Goal: Task Accomplishment & Management: Use online tool/utility

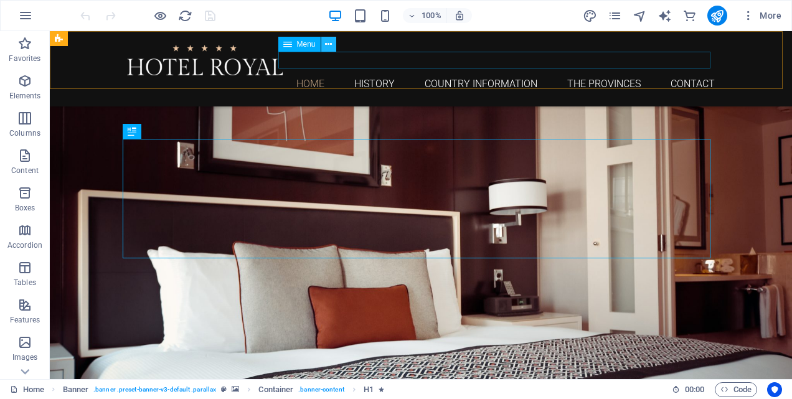
click at [329, 45] on icon at bounding box center [328, 44] width 7 height 13
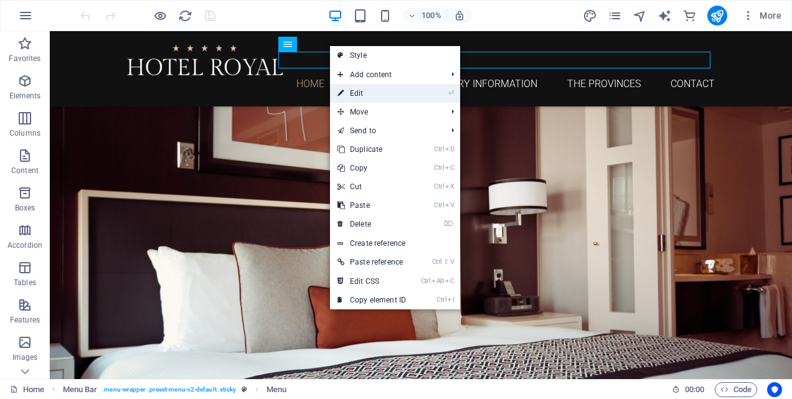
click at [356, 92] on link "⏎ Edit" at bounding box center [371, 93] width 83 height 19
select select
select select "1"
select select
select select "2"
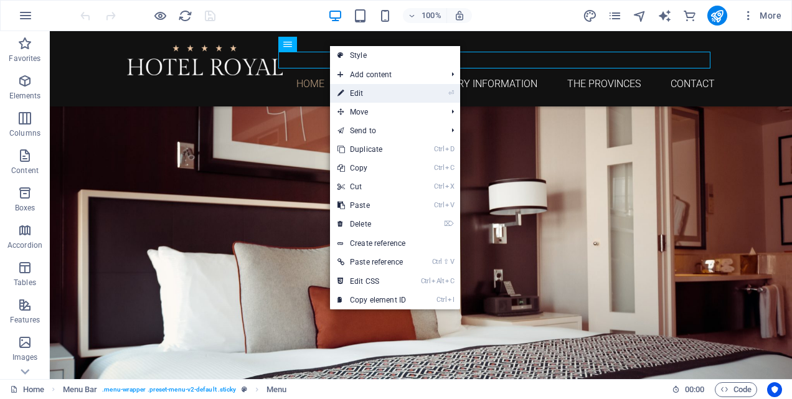
select select
select select "3"
select select
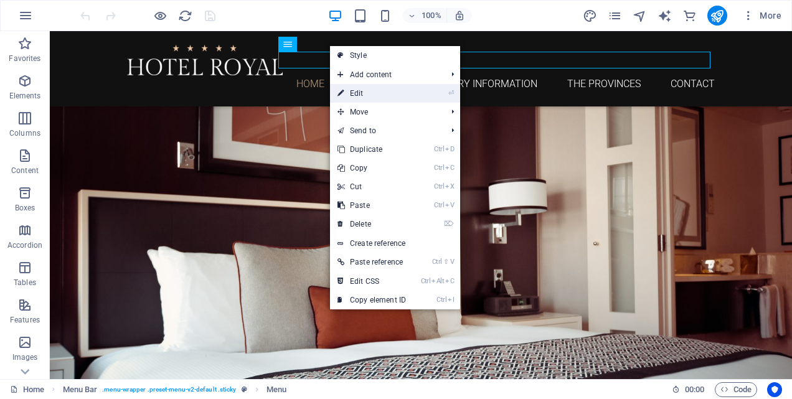
select select
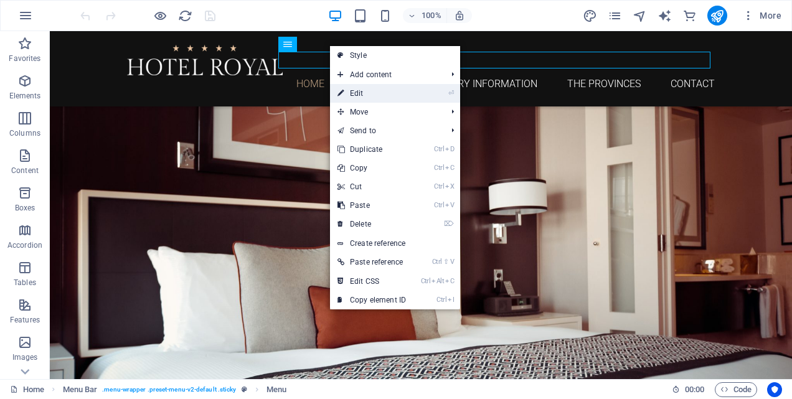
select select
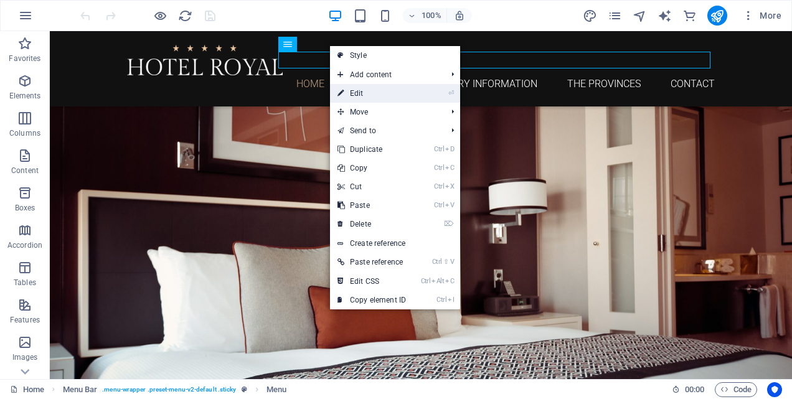
select select
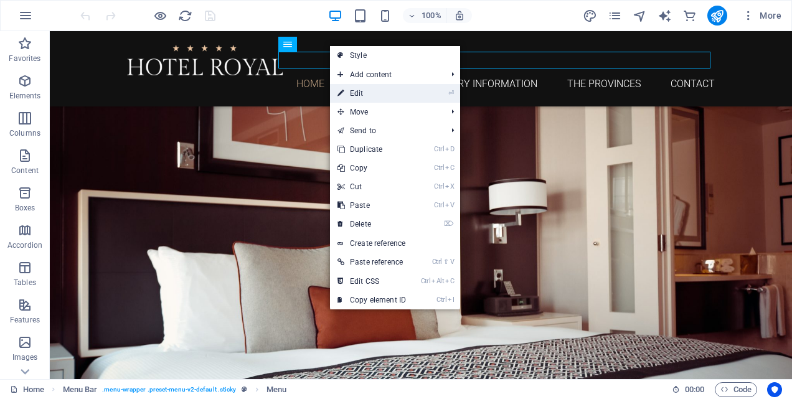
select select
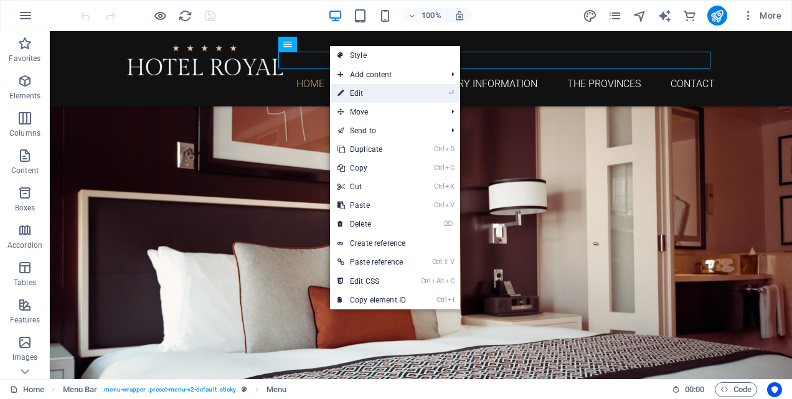
select select
select select "4"
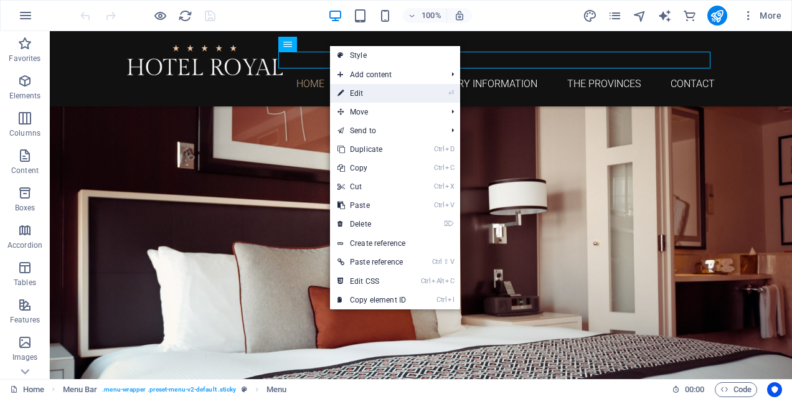
select select
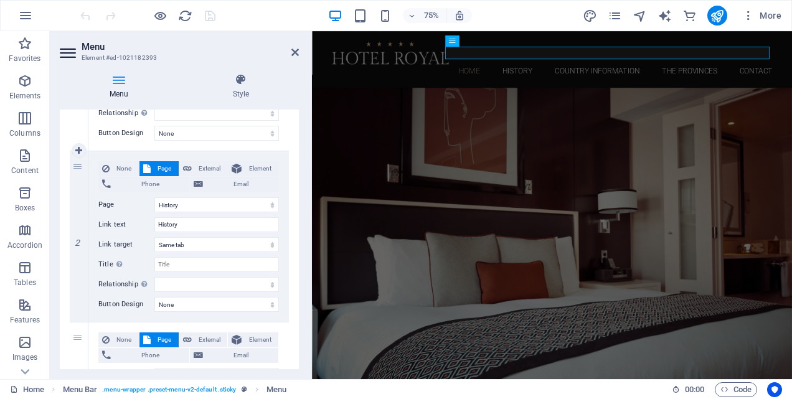
scroll to position [249, 0]
click at [296, 49] on icon at bounding box center [294, 52] width 7 height 10
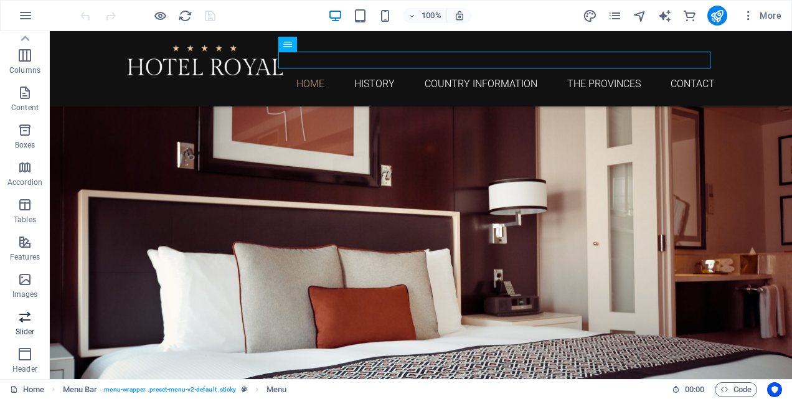
scroll to position [0, 0]
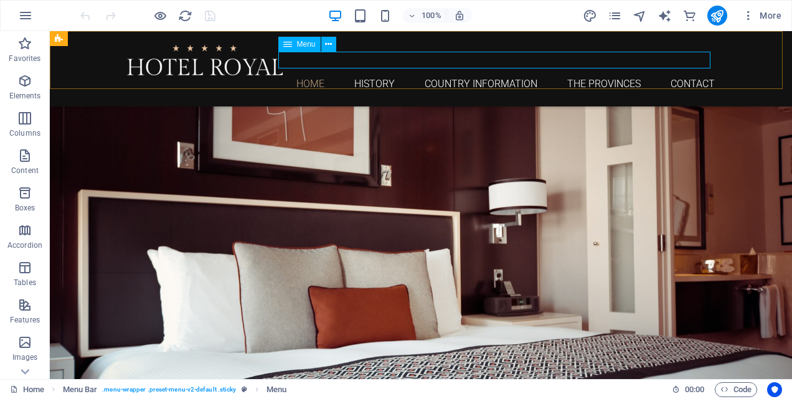
click at [286, 47] on icon at bounding box center [287, 44] width 9 height 15
click at [328, 45] on icon at bounding box center [328, 44] width 7 height 13
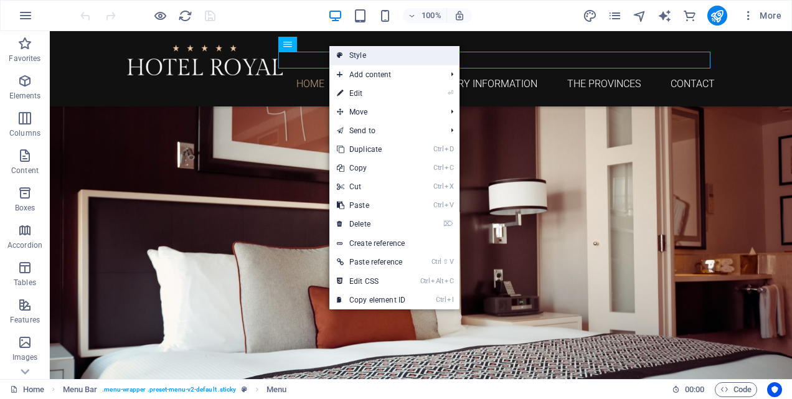
click at [349, 56] on link "Style" at bounding box center [394, 55] width 130 height 19
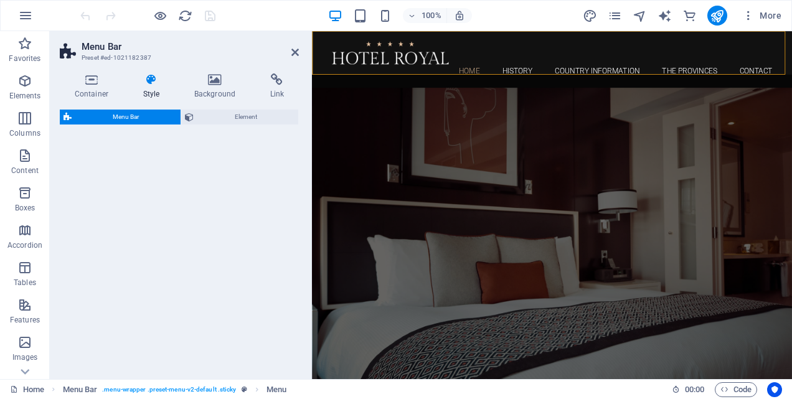
select select "rem"
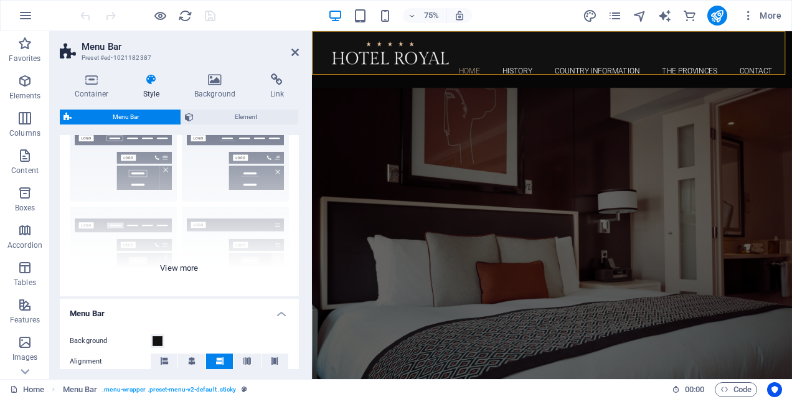
scroll to position [62, 0]
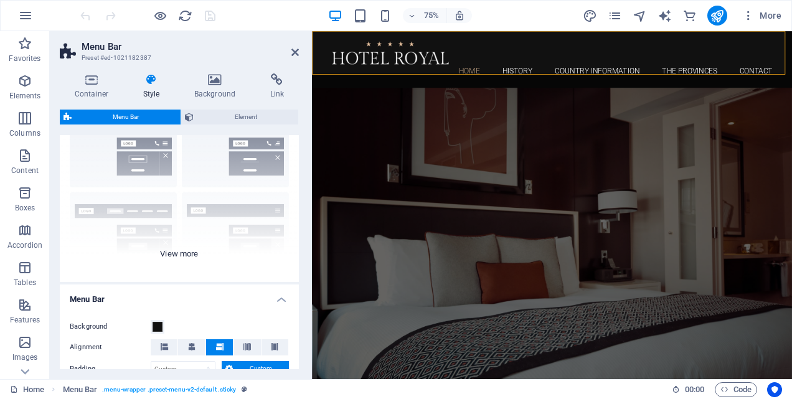
click at [191, 253] on div "Border Centered Default Fixed Loki Trigger Wide XXL" at bounding box center [179, 188] width 239 height 187
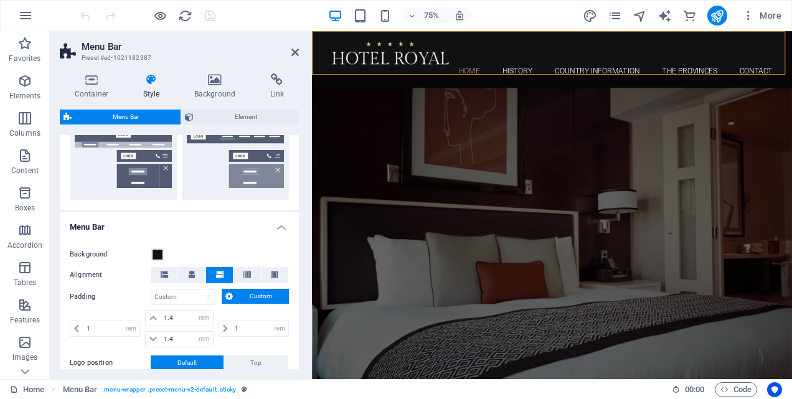
scroll to position [374, 0]
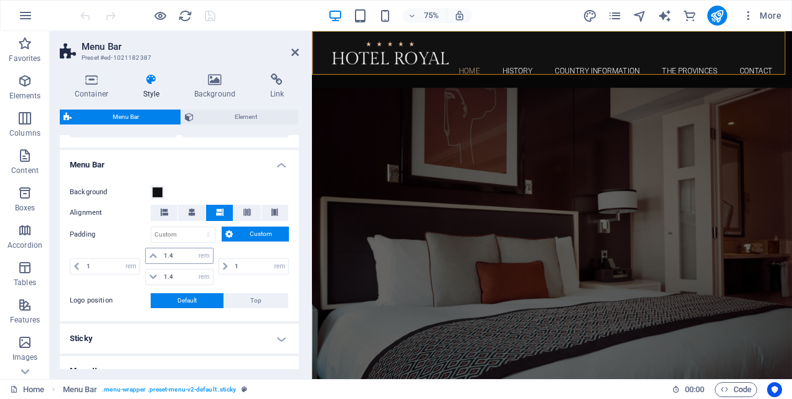
click at [152, 253] on icon at bounding box center [152, 255] width 7 height 7
click at [151, 255] on icon at bounding box center [152, 255] width 7 height 7
click at [190, 210] on icon at bounding box center [191, 212] width 7 height 7
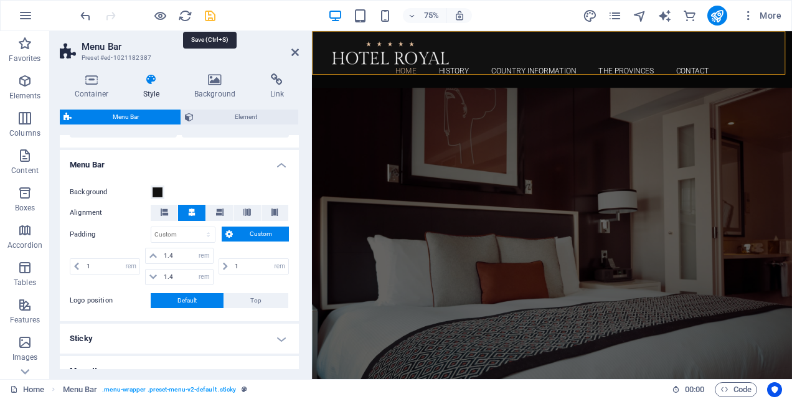
click at [210, 17] on icon "save" at bounding box center [210, 16] width 14 height 14
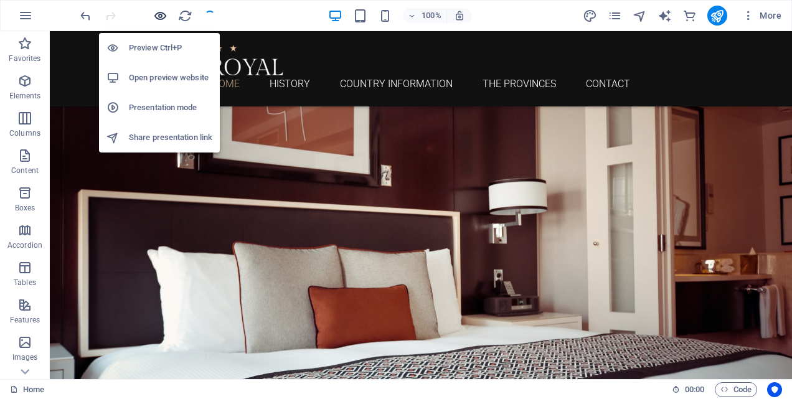
click at [164, 16] on icon "button" at bounding box center [160, 16] width 14 height 14
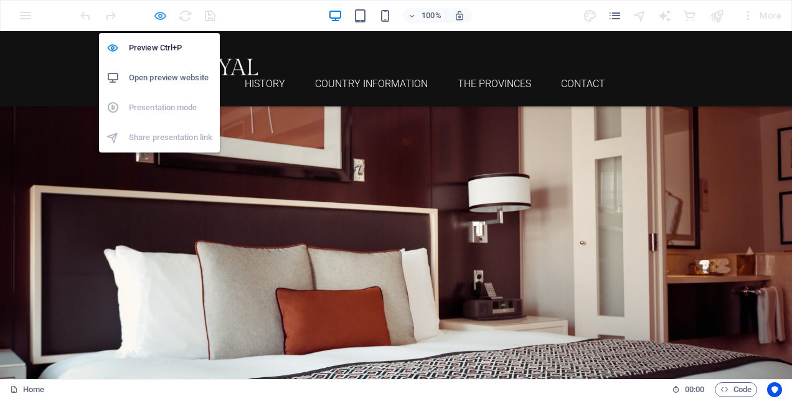
click at [158, 14] on icon "button" at bounding box center [160, 16] width 14 height 14
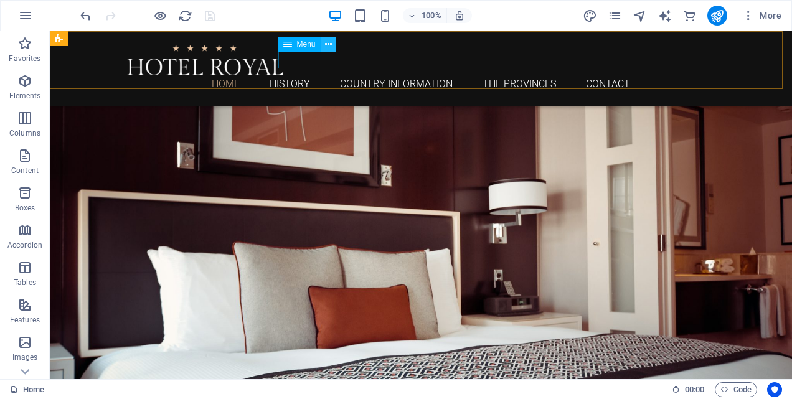
click at [324, 40] on button at bounding box center [328, 44] width 15 height 15
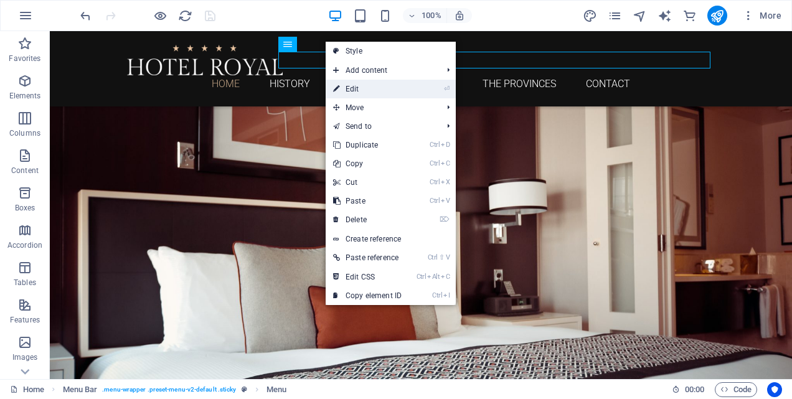
click at [354, 83] on link "⏎ Edit" at bounding box center [367, 89] width 83 height 19
select select
select select "1"
select select
select select "2"
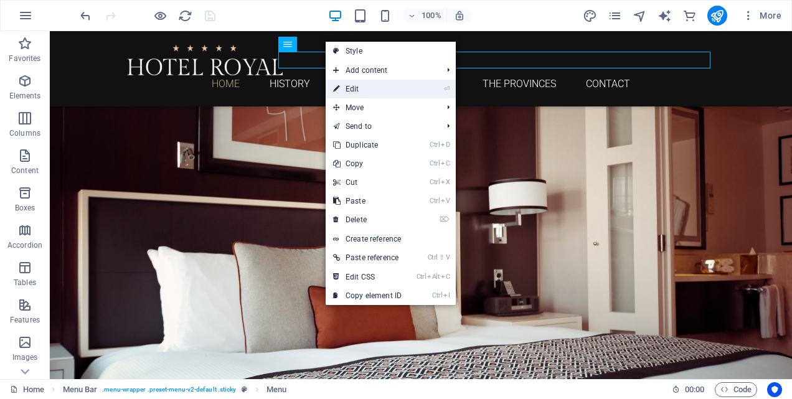
select select
select select "3"
select select
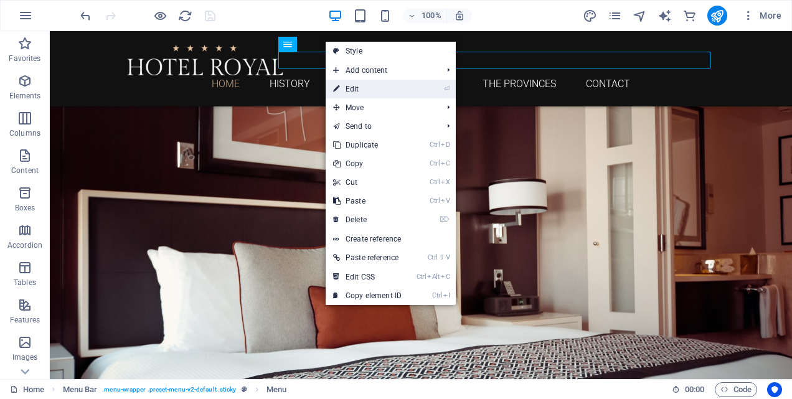
select select
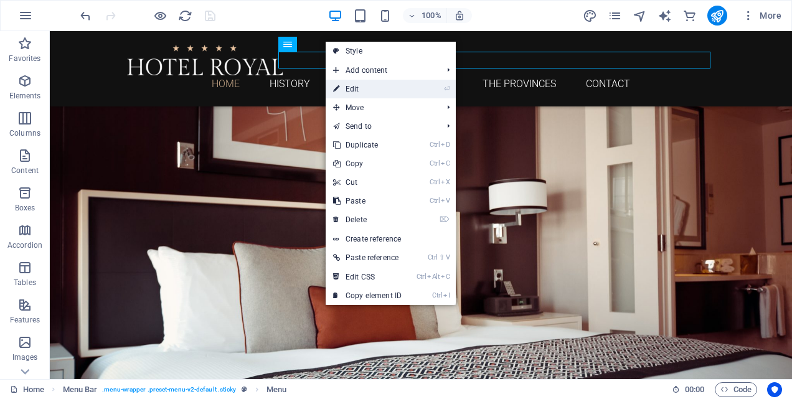
select select
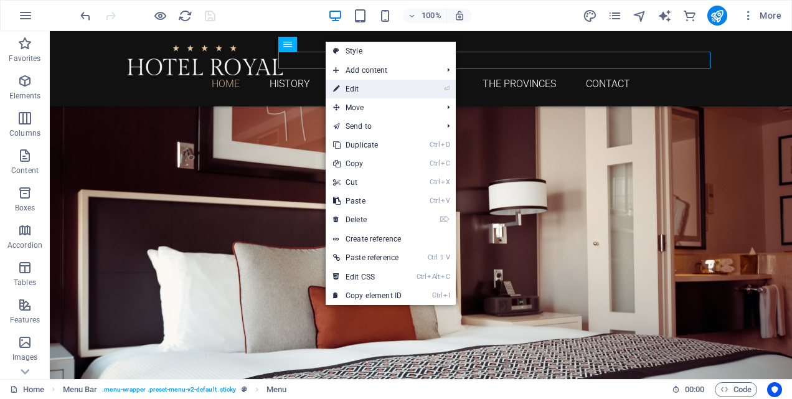
select select
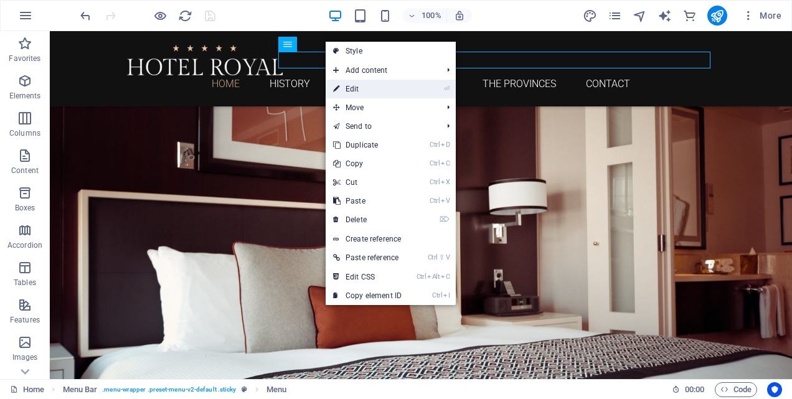
select select
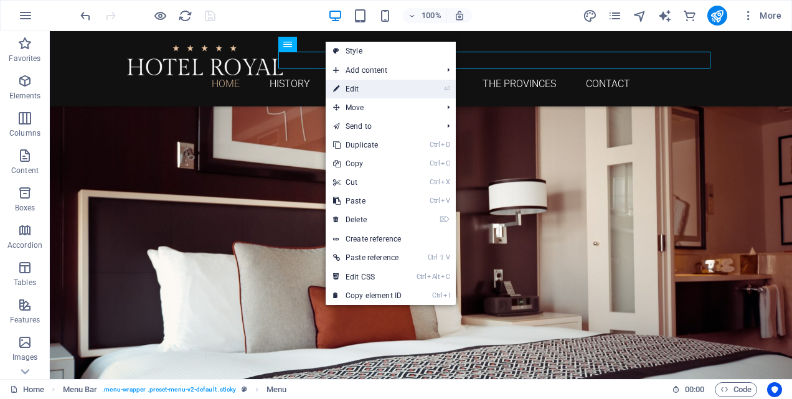
select select
select select "4"
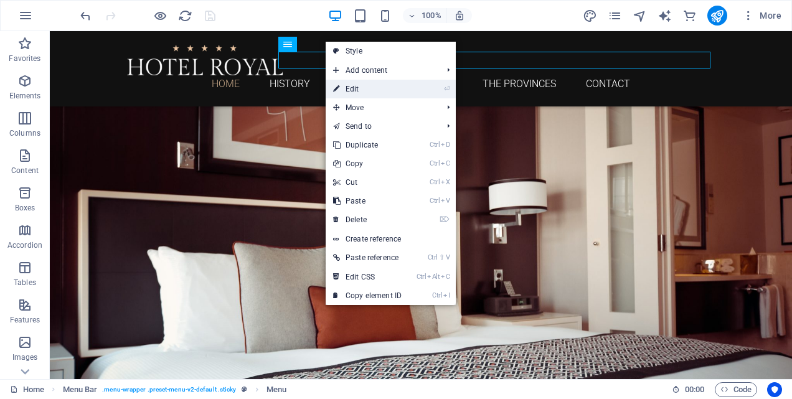
select select
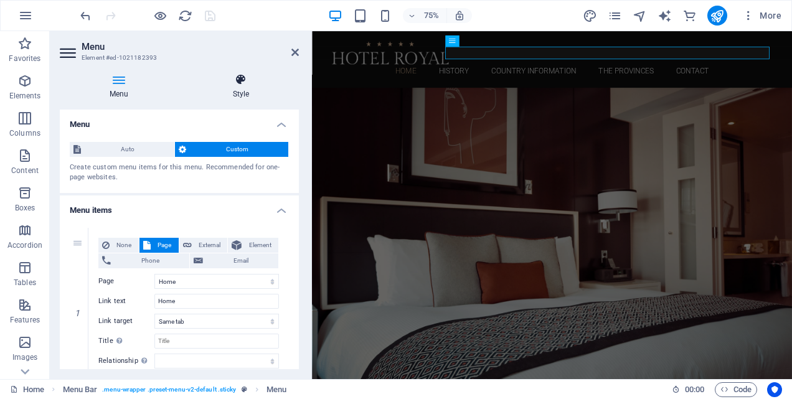
click at [241, 80] on icon at bounding box center [241, 79] width 116 height 12
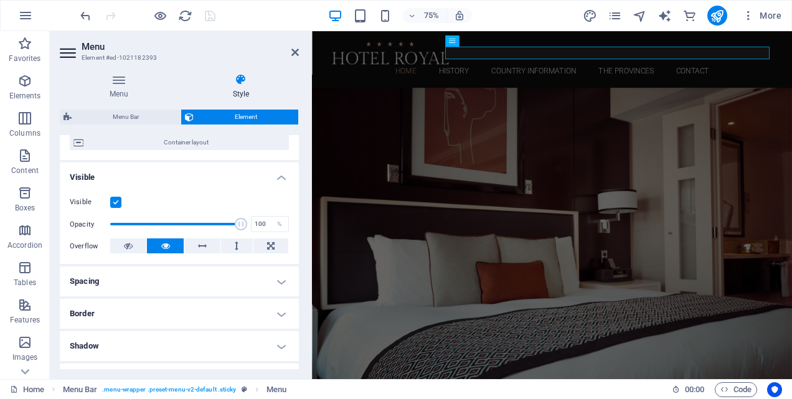
scroll to position [105, 0]
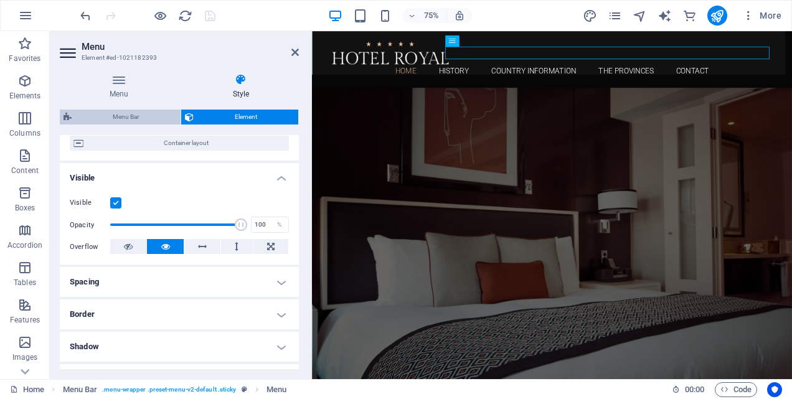
click at [126, 118] on span "Menu Bar" at bounding box center [125, 117] width 101 height 15
select select "rem"
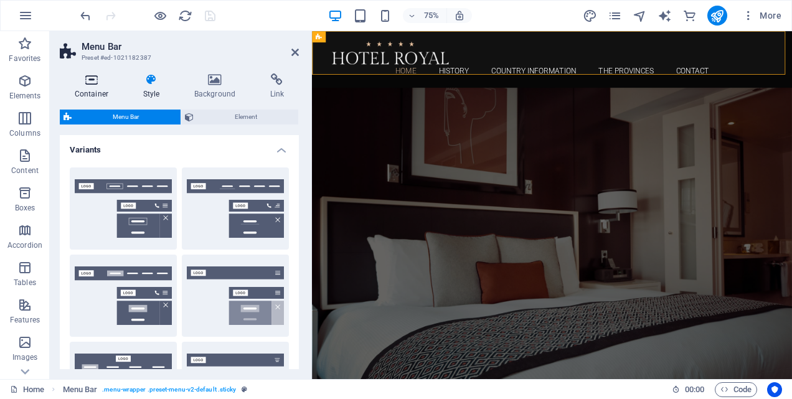
click at [93, 81] on icon at bounding box center [91, 79] width 63 height 12
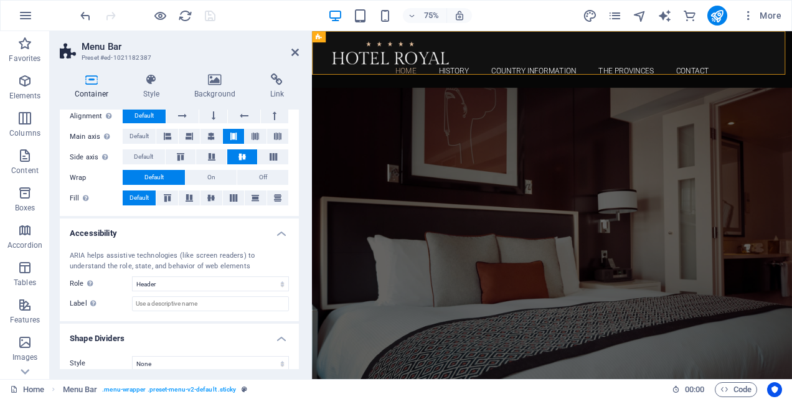
scroll to position [202, 0]
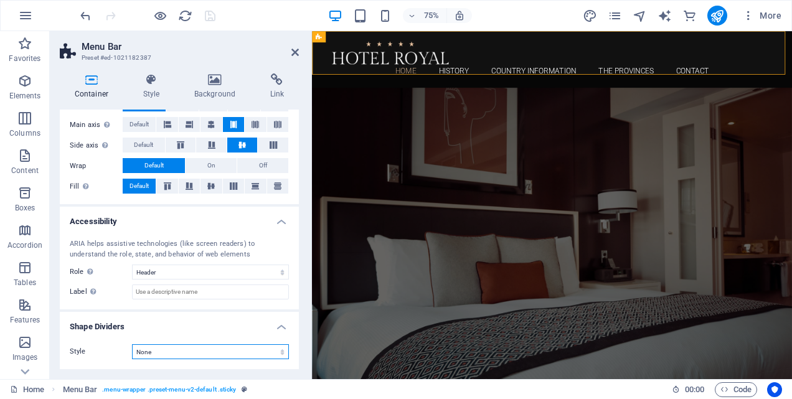
click at [281, 349] on select "None Triangle Square Diagonal Polygon 1 Polygon 2 Zigzag Multiple Zigzags Waves…" at bounding box center [210, 351] width 157 height 15
click at [132, 344] on select "None Triangle Square Diagonal Polygon 1 Polygon 2 Zigzag Multiple Zigzags Waves…" at bounding box center [210, 351] width 157 height 15
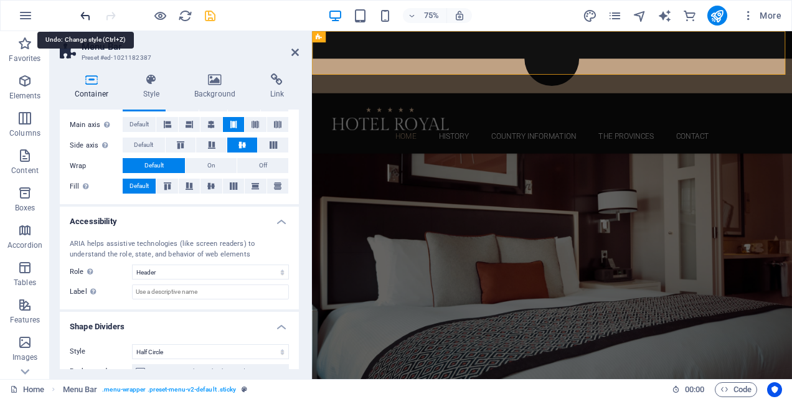
click at [82, 19] on icon "undo" at bounding box center [85, 16] width 14 height 14
select select "none"
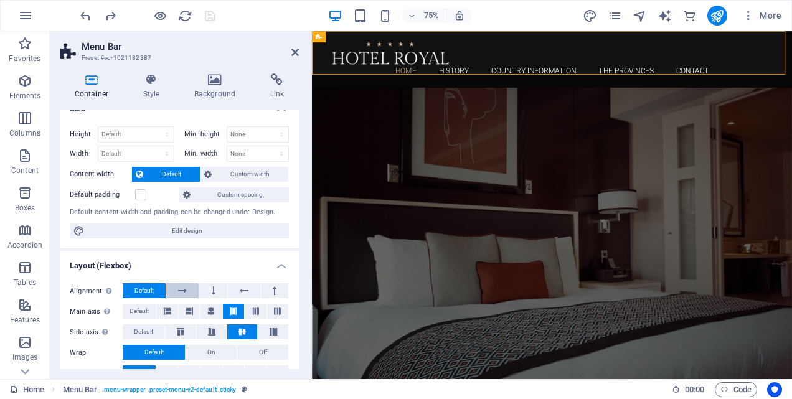
scroll to position [0, 0]
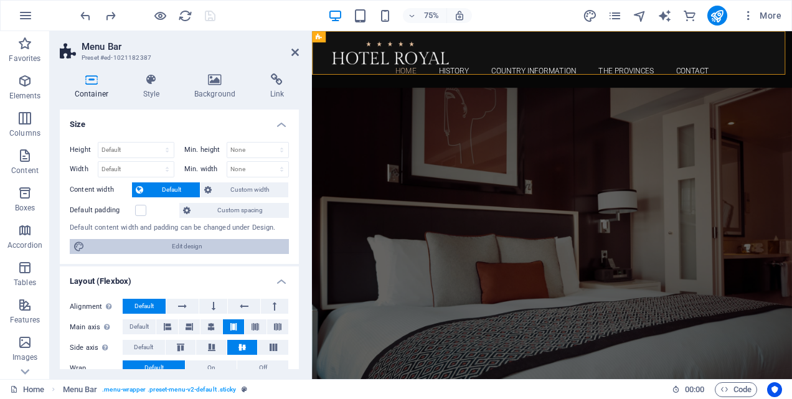
click at [181, 246] on span "Edit design" at bounding box center [186, 246] width 197 height 15
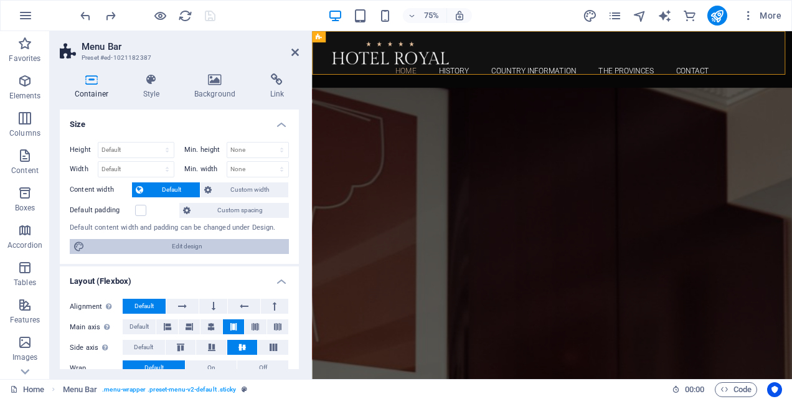
select select "rem"
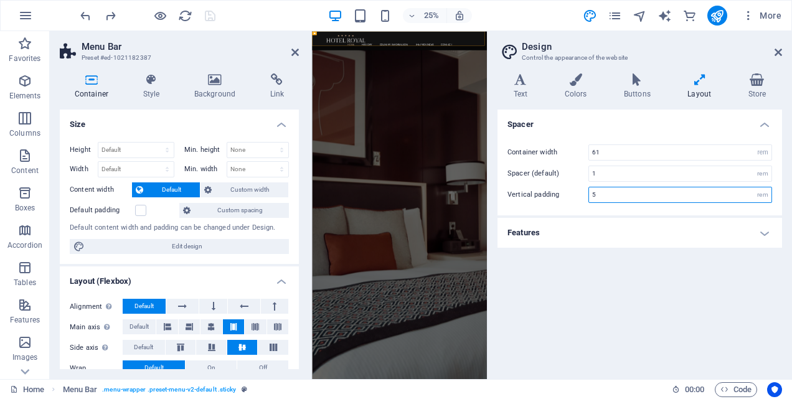
drag, startPoint x: 601, startPoint y: 194, endPoint x: 591, endPoint y: 194, distance: 10.0
click at [591, 194] on input "5" at bounding box center [680, 194] width 182 height 15
type input "4"
click at [647, 86] on h4 "Buttons" at bounding box center [639, 86] width 63 height 26
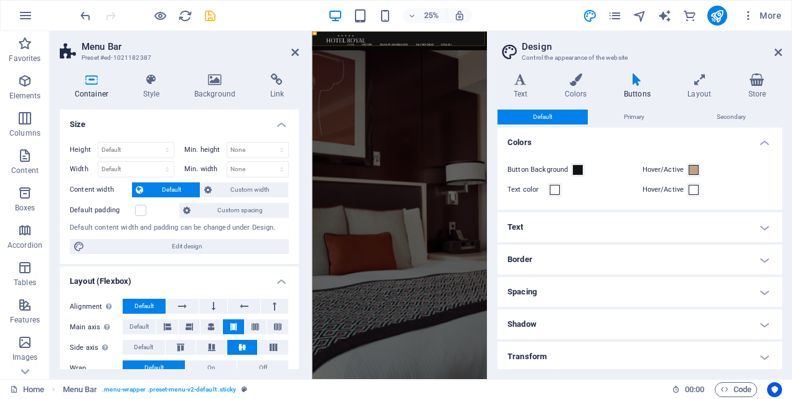
click at [761, 289] on h4 "Spacing" at bounding box center [639, 292] width 284 height 30
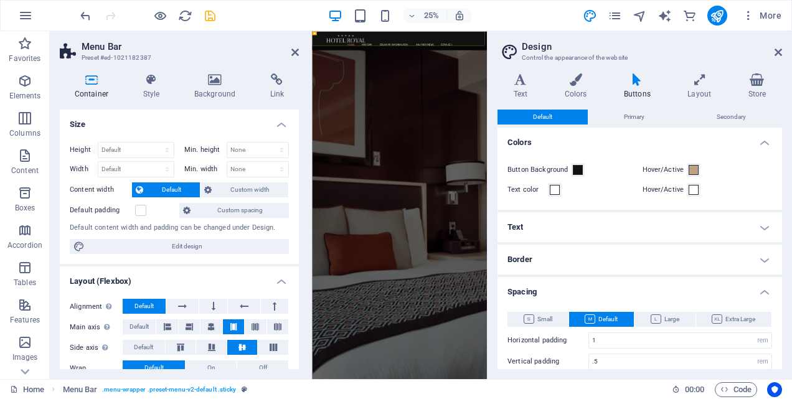
scroll to position [62, 0]
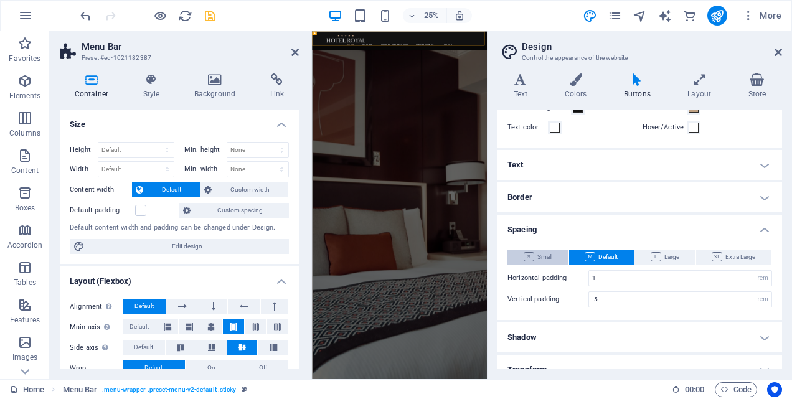
click at [541, 254] on span "Small" at bounding box center [538, 257] width 29 height 15
click at [775, 51] on icon at bounding box center [777, 52] width 7 height 10
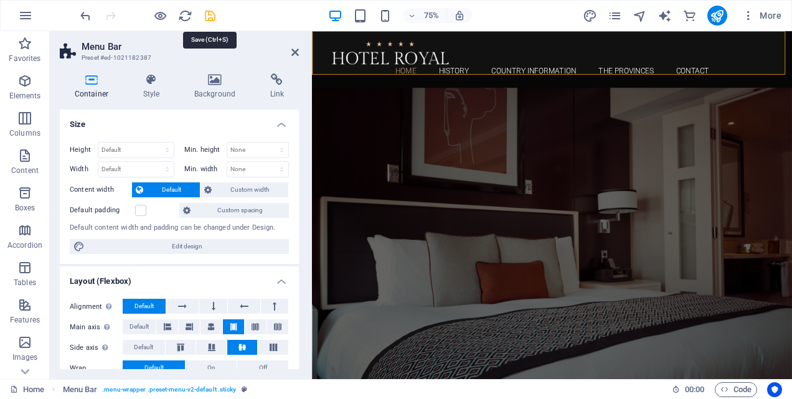
click at [212, 14] on icon "save" at bounding box center [210, 16] width 14 height 14
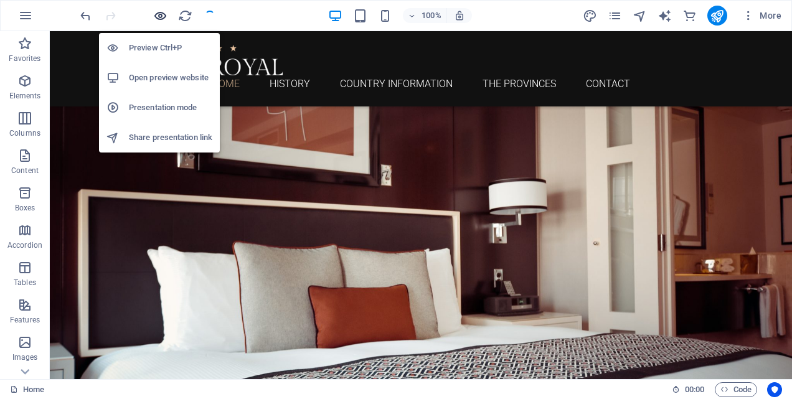
click at [158, 16] on icon "button" at bounding box center [160, 16] width 14 height 14
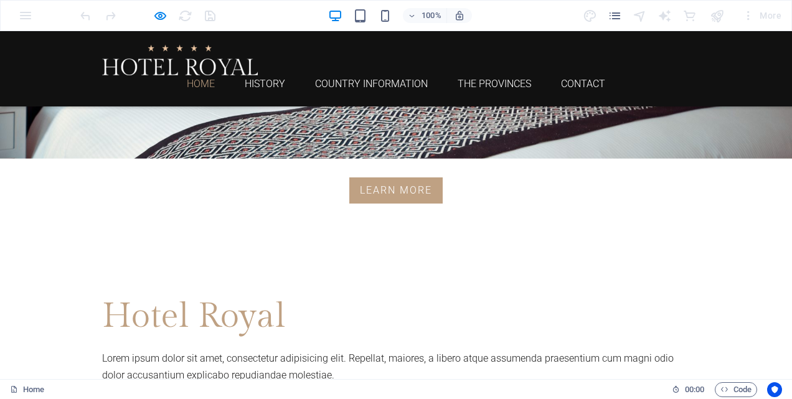
scroll to position [436, 0]
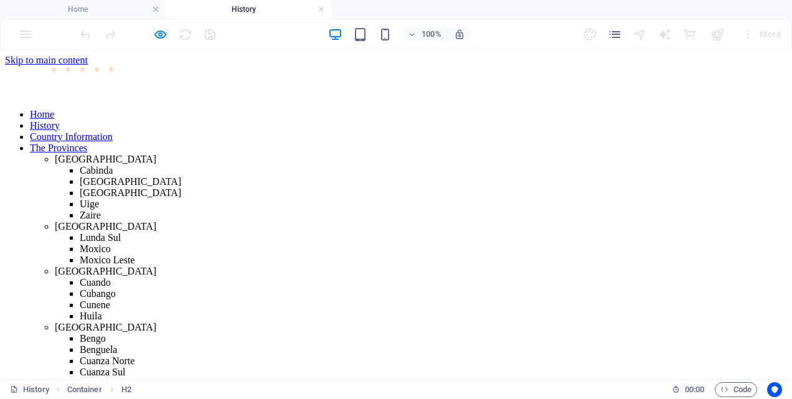
scroll to position [0, 0]
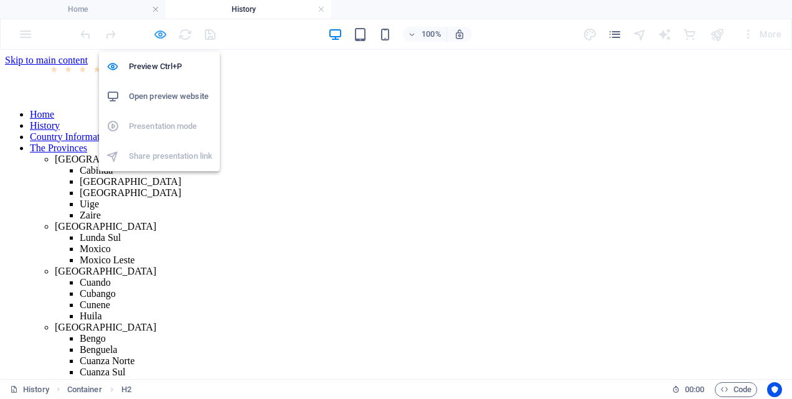
click at [161, 34] on icon "button" at bounding box center [160, 34] width 14 height 14
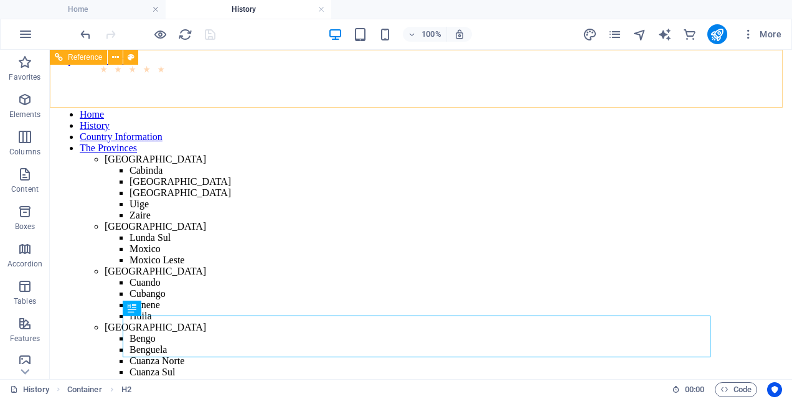
click at [463, 109] on nav "Home History Country Information The Provinces [GEOGRAPHIC_DATA] [GEOGRAPHIC_DA…" at bounding box center [421, 282] width 732 height 347
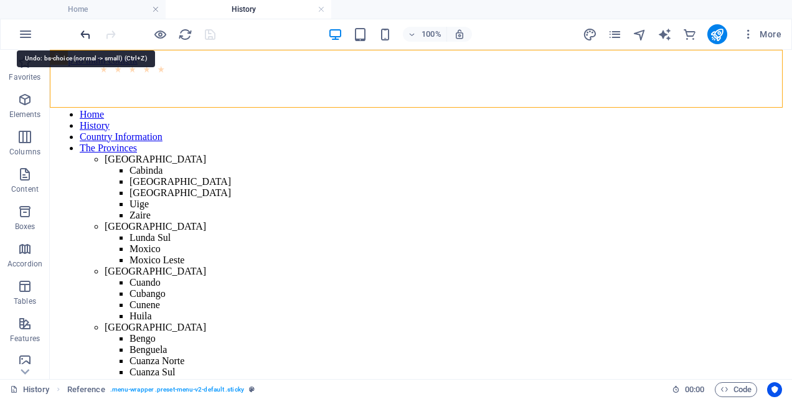
click at [87, 40] on icon "undo" at bounding box center [85, 34] width 14 height 14
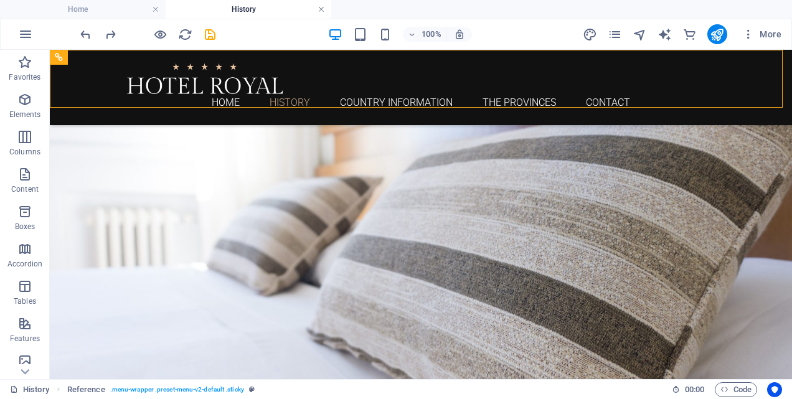
click at [321, 8] on link at bounding box center [320, 10] width 7 height 12
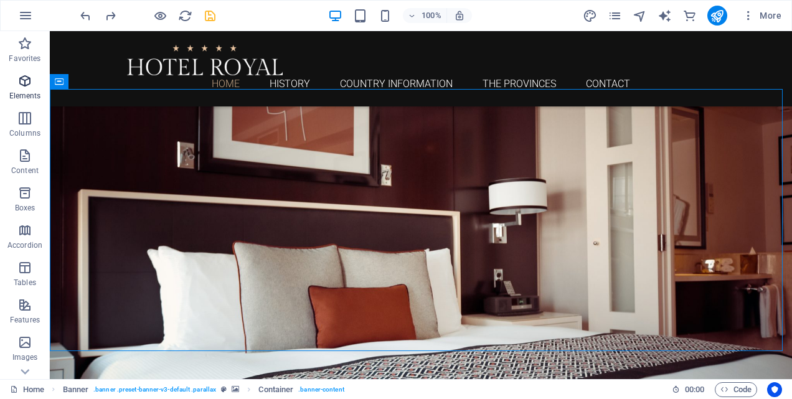
click at [20, 80] on icon "button" at bounding box center [24, 80] width 15 height 15
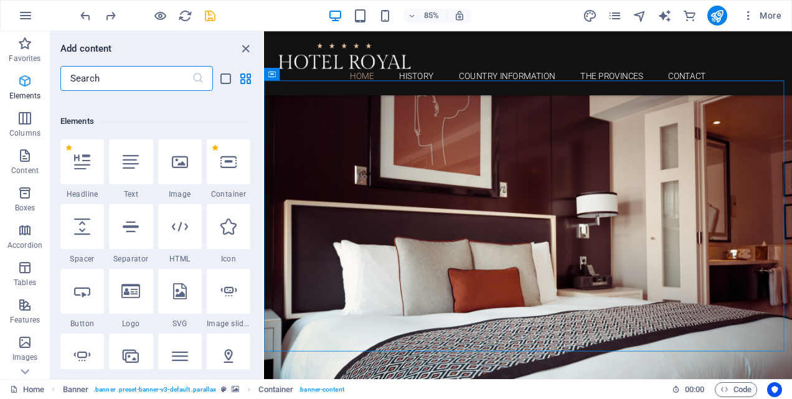
scroll to position [133, 0]
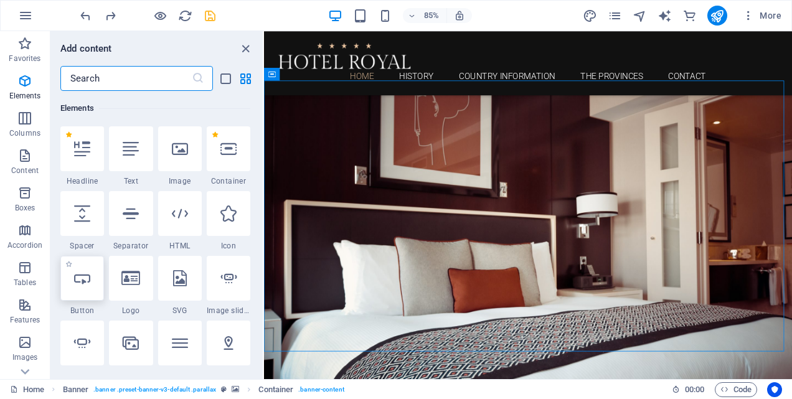
click at [85, 278] on icon at bounding box center [82, 278] width 16 height 16
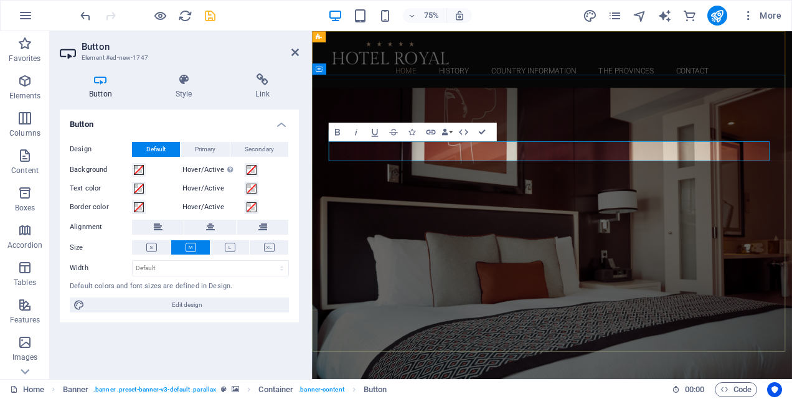
drag, startPoint x: 428, startPoint y: 186, endPoint x: 339, endPoint y: 193, distance: 89.3
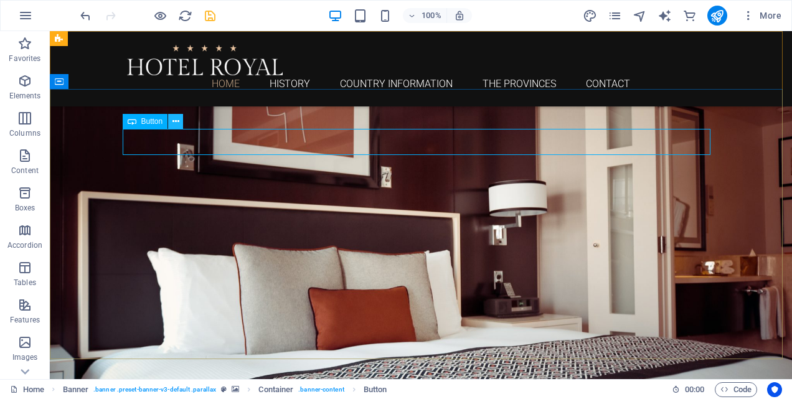
click at [174, 122] on icon at bounding box center [175, 121] width 7 height 13
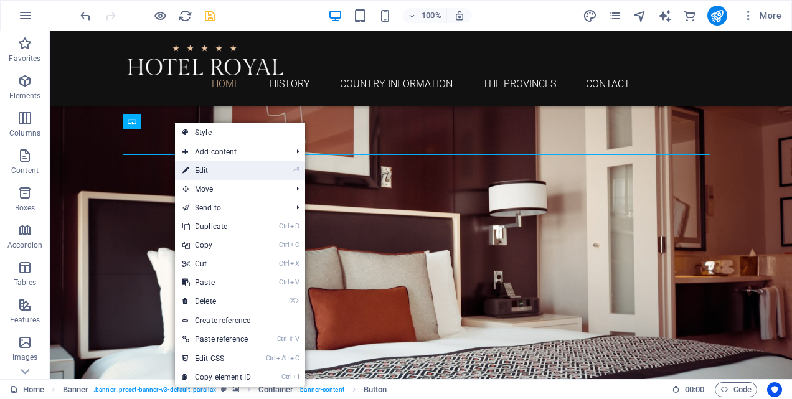
click at [209, 166] on link "⏎ Edit" at bounding box center [216, 170] width 83 height 19
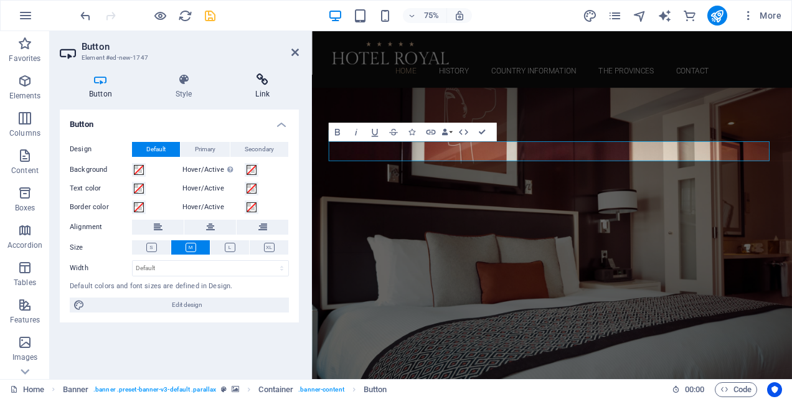
click at [260, 88] on h4 "Link" at bounding box center [262, 86] width 73 height 26
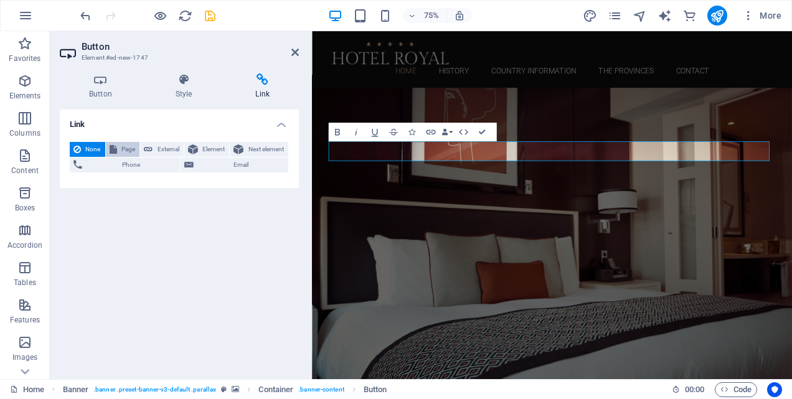
click at [127, 149] on span "Page" at bounding box center [129, 149] width 16 height 15
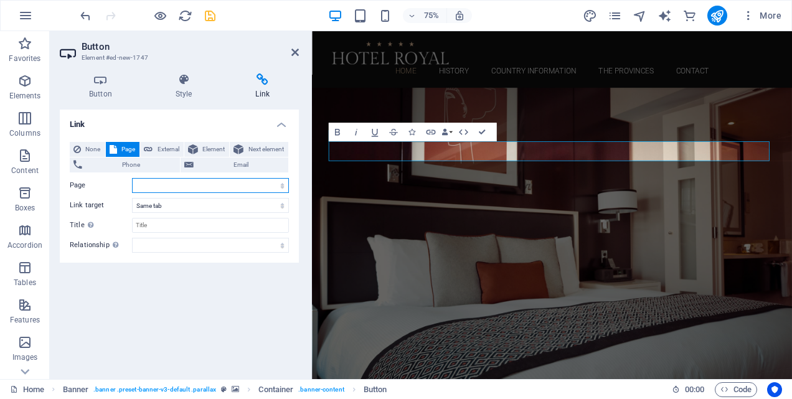
click at [280, 184] on select "Home History Country Information The Provinces Contact Legal Notice Privacy" at bounding box center [210, 185] width 157 height 15
select select "3"
click at [132, 178] on select "Home History Country Information The Provinces Contact Legal Notice Privacy" at bounding box center [210, 185] width 157 height 15
click at [294, 50] on icon at bounding box center [294, 52] width 7 height 10
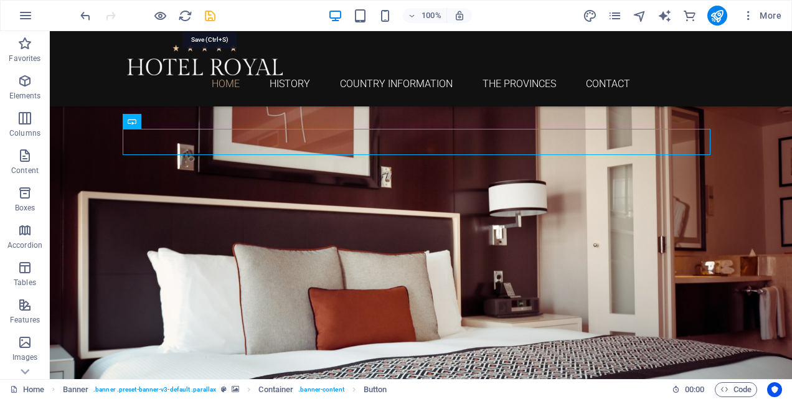
click at [211, 18] on icon "save" at bounding box center [210, 16] width 14 height 14
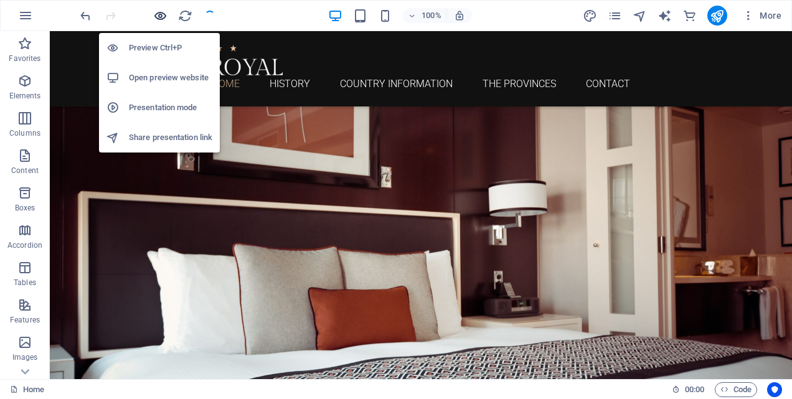
click at [161, 17] on icon "button" at bounding box center [160, 16] width 14 height 14
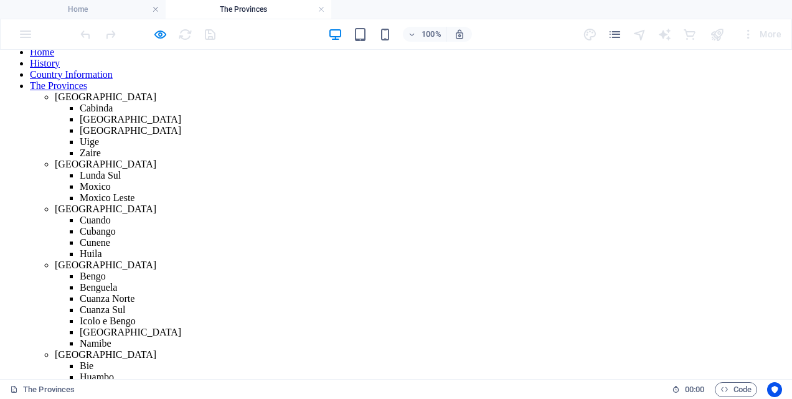
scroll to position [0, 0]
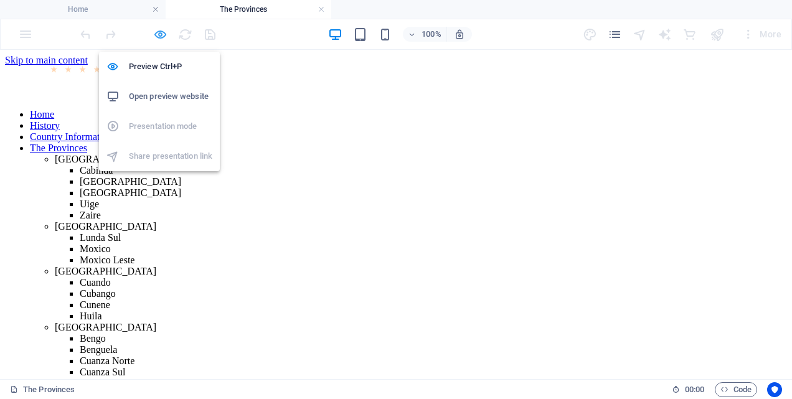
click at [156, 37] on icon "button" at bounding box center [160, 34] width 14 height 14
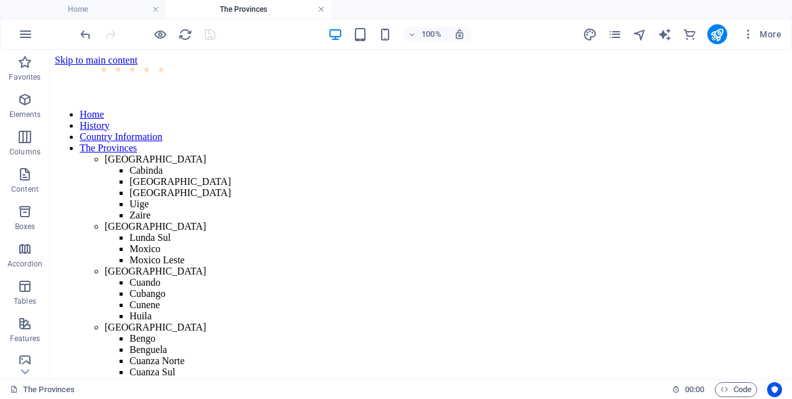
click at [321, 9] on link at bounding box center [320, 10] width 7 height 12
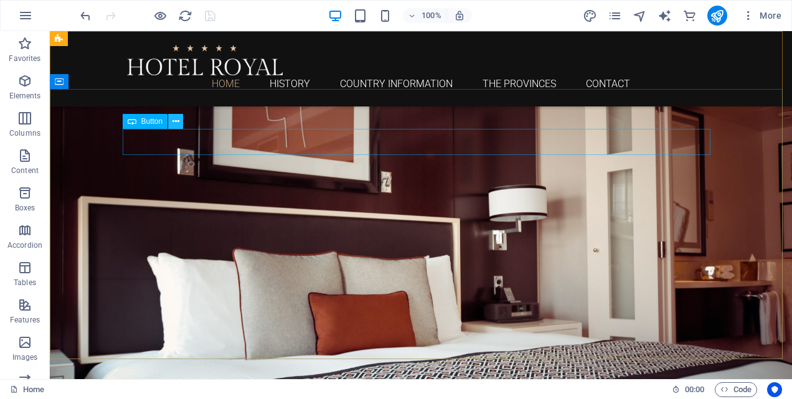
click at [177, 125] on icon at bounding box center [175, 121] width 7 height 13
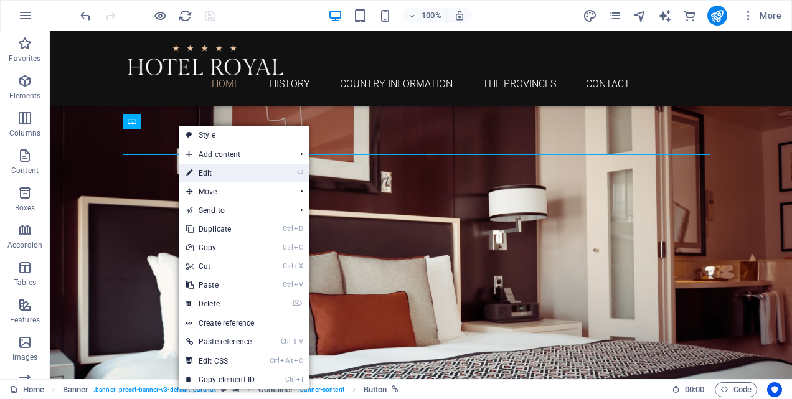
click at [217, 169] on link "⏎ Edit" at bounding box center [220, 173] width 83 height 19
select select "3"
select select
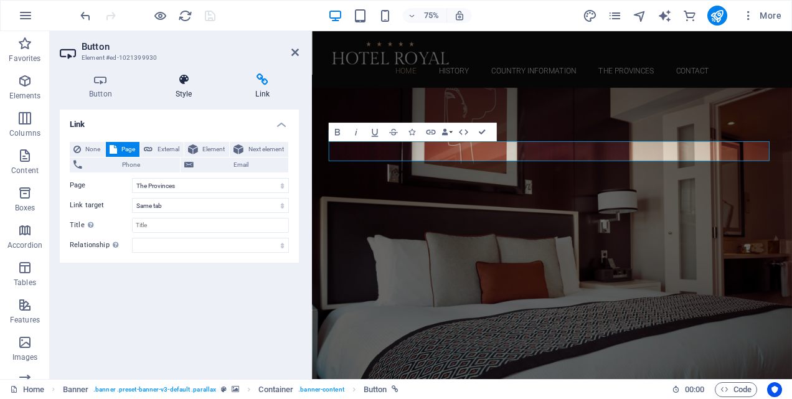
click at [184, 81] on icon at bounding box center [183, 79] width 75 height 12
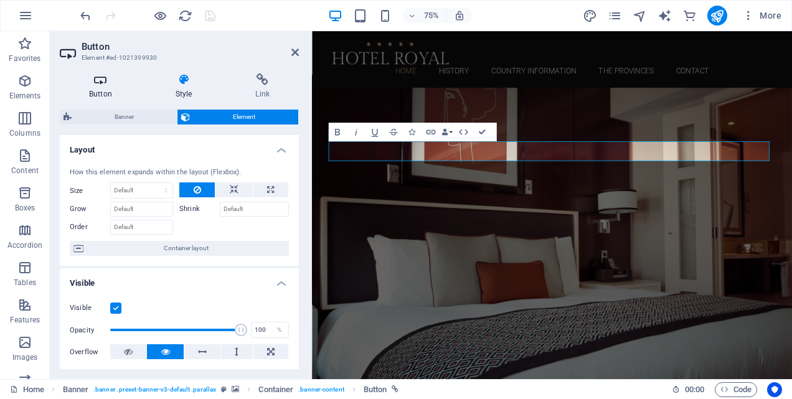
click at [105, 87] on h4 "Button" at bounding box center [103, 86] width 87 height 26
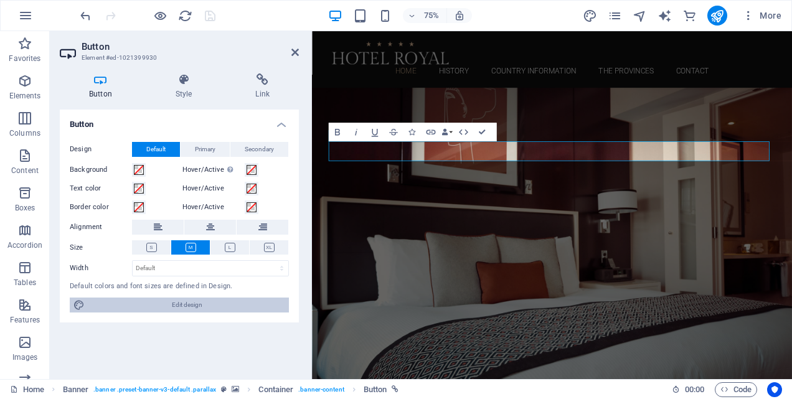
click at [176, 306] on span "Edit design" at bounding box center [186, 305] width 197 height 15
select select "rem"
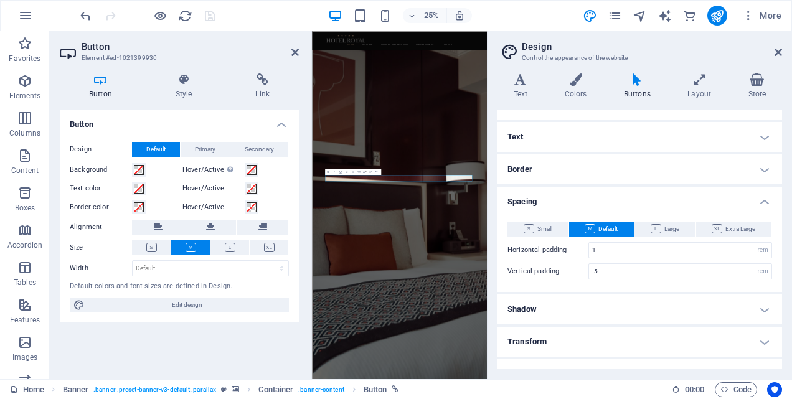
scroll to position [110, 0]
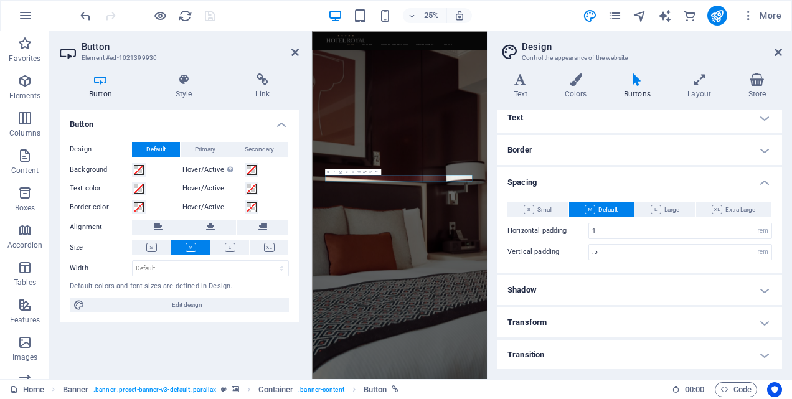
click at [764, 321] on h4 "Transform" at bounding box center [639, 323] width 284 height 30
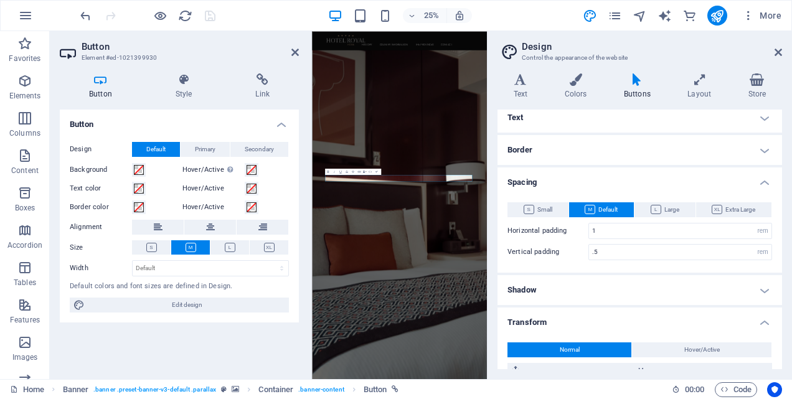
scroll to position [222, 0]
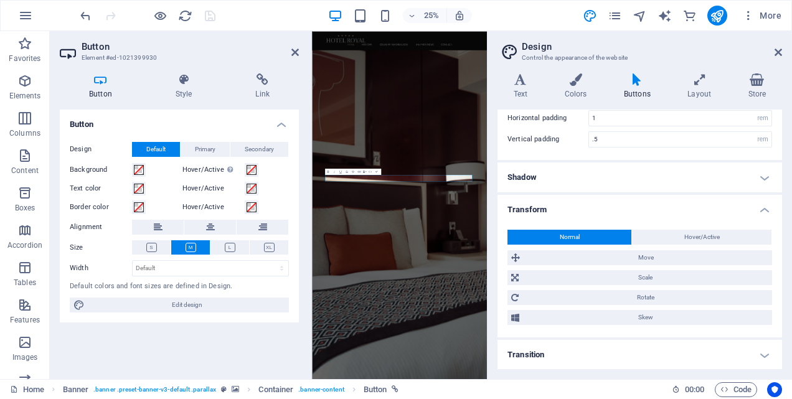
click at [765, 353] on h4 "Transition" at bounding box center [639, 355] width 284 height 30
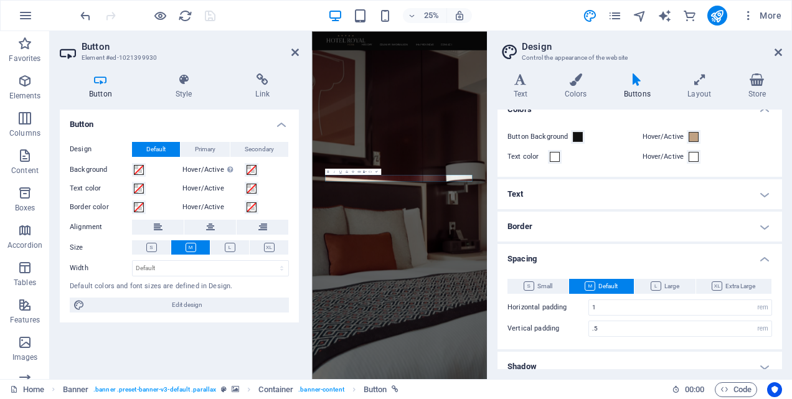
scroll to position [0, 0]
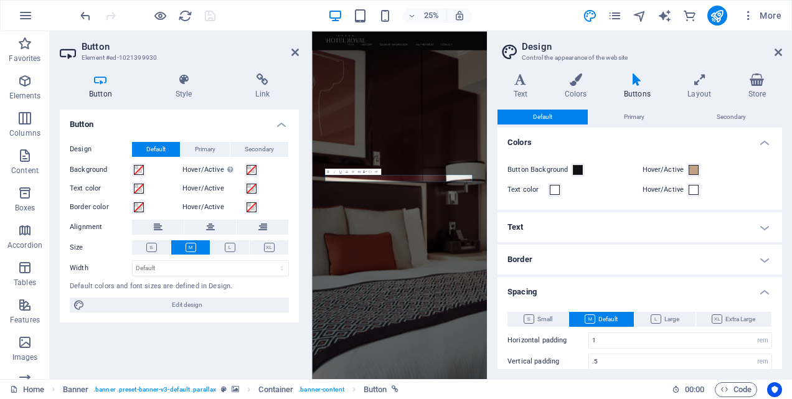
click at [600, 256] on h4 "Border" at bounding box center [639, 260] width 284 height 30
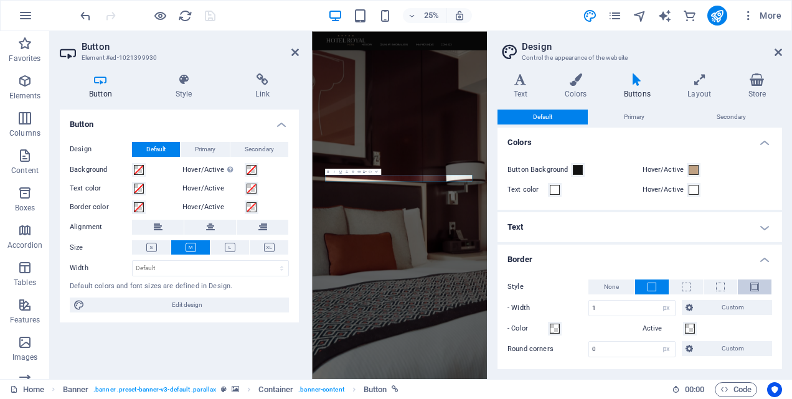
click at [747, 284] on button at bounding box center [755, 287] width 34 height 15
click at [697, 82] on icon at bounding box center [699, 79] width 55 height 12
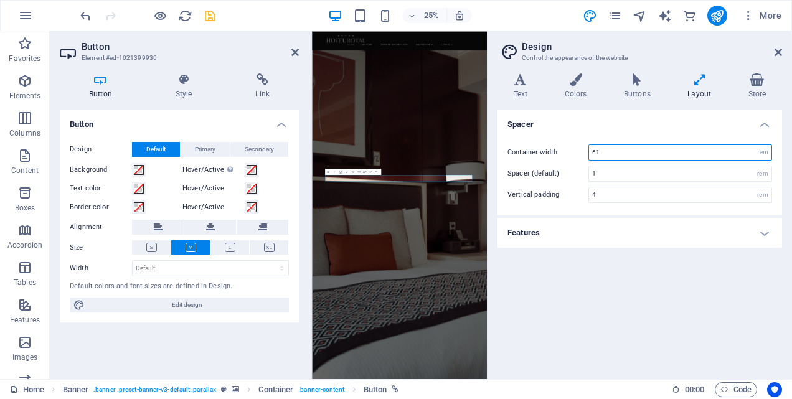
drag, startPoint x: 600, startPoint y: 154, endPoint x: 591, endPoint y: 152, distance: 9.5
click at [591, 152] on input "61" at bounding box center [680, 152] width 182 height 15
type input "10"
click at [780, 49] on icon at bounding box center [777, 52] width 7 height 10
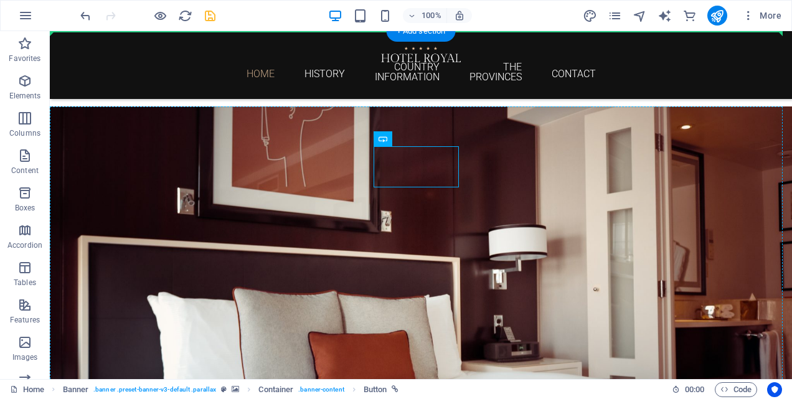
drag, startPoint x: 446, startPoint y: 173, endPoint x: 223, endPoint y: 161, distance: 223.2
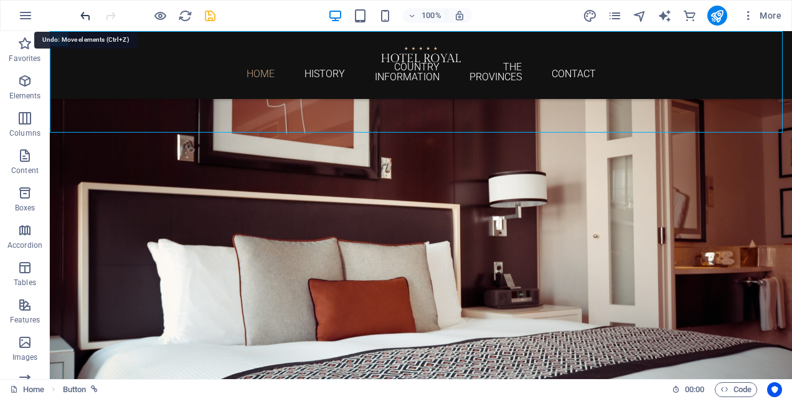
click at [87, 16] on icon "undo" at bounding box center [85, 16] width 14 height 14
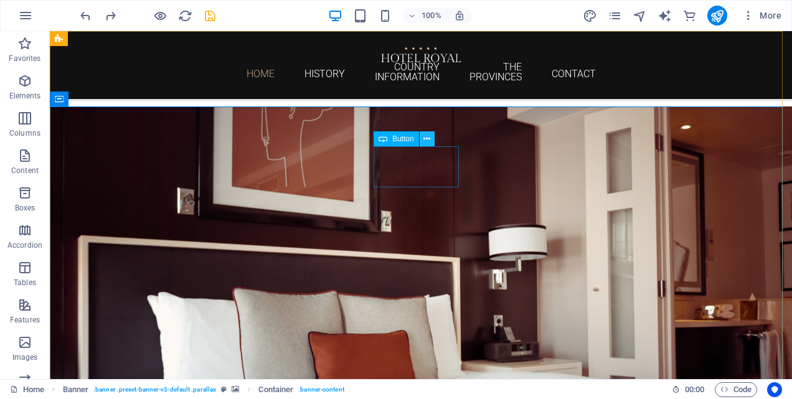
click at [425, 139] on icon at bounding box center [426, 139] width 7 height 13
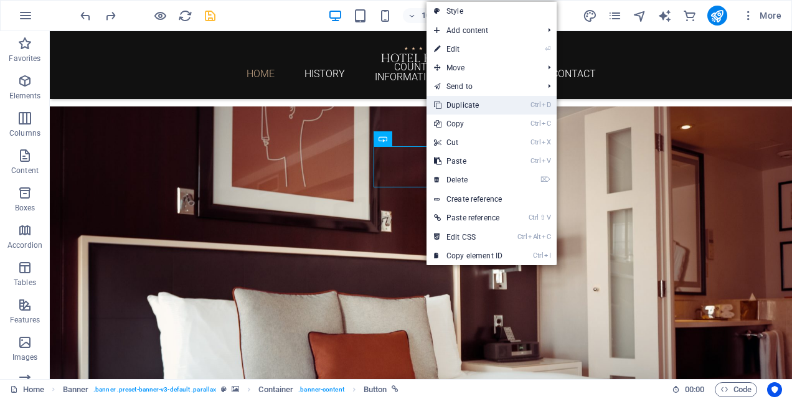
click at [462, 101] on link "Ctrl D Duplicate" at bounding box center [467, 105] width 83 height 19
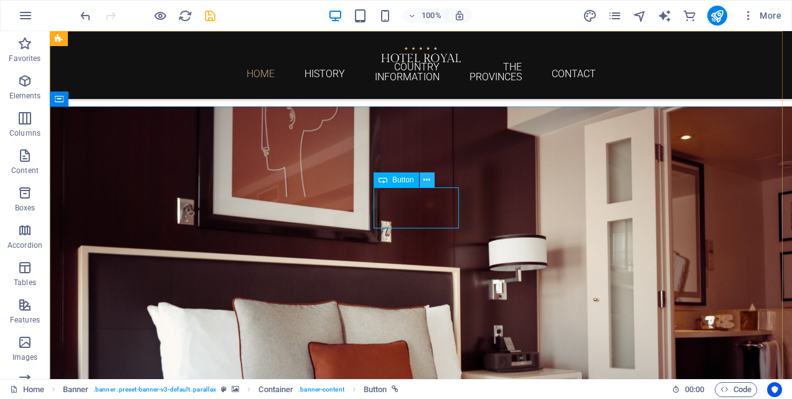
click at [428, 179] on icon at bounding box center [426, 180] width 7 height 13
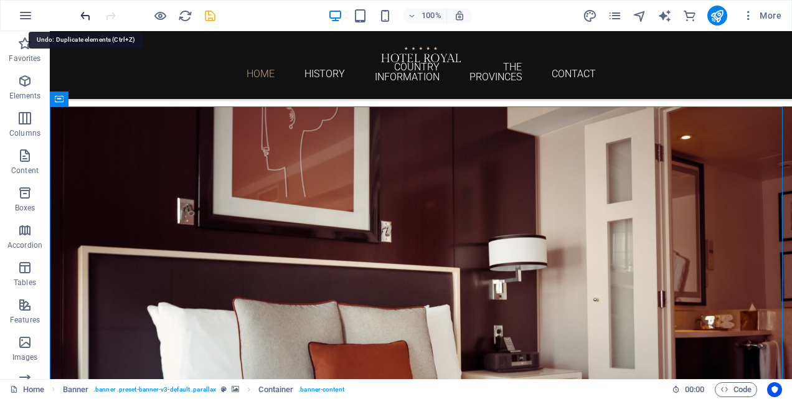
click at [86, 16] on icon "undo" at bounding box center [85, 16] width 14 height 14
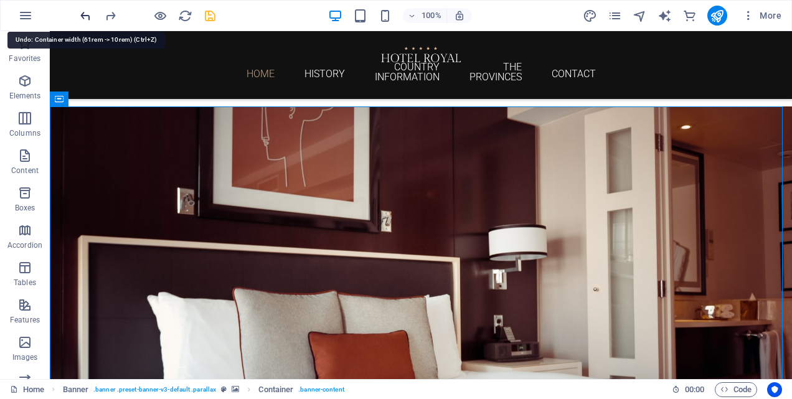
click at [86, 16] on icon "undo" at bounding box center [85, 16] width 14 height 14
click at [86, 17] on icon "undo" at bounding box center [85, 16] width 14 height 14
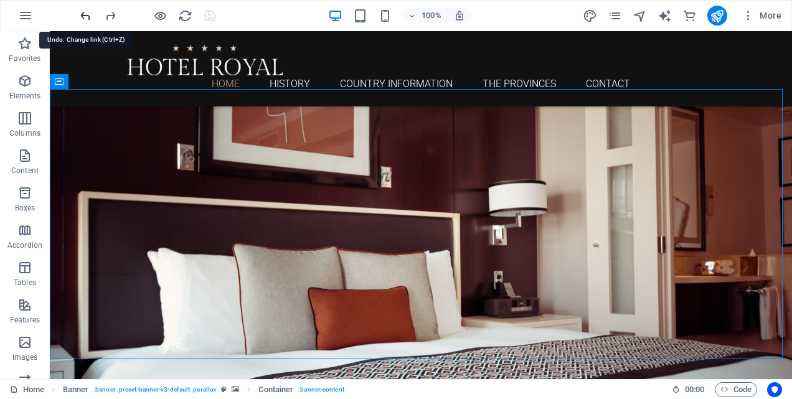
click at [86, 17] on icon "undo" at bounding box center [85, 16] width 14 height 14
click at [83, 10] on icon "undo" at bounding box center [85, 16] width 14 height 14
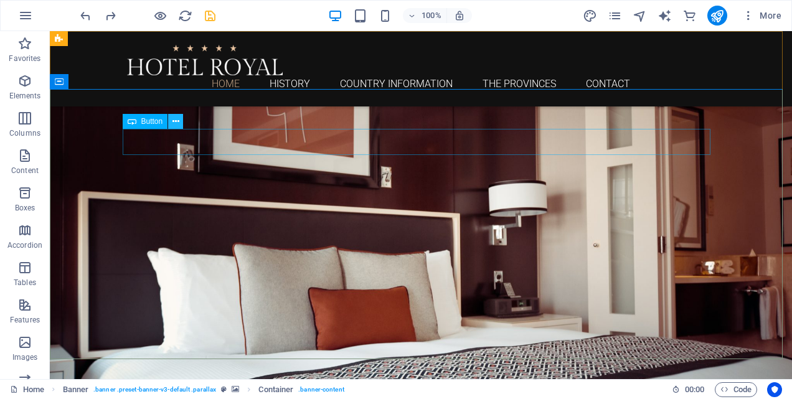
click at [176, 118] on icon at bounding box center [175, 121] width 7 height 13
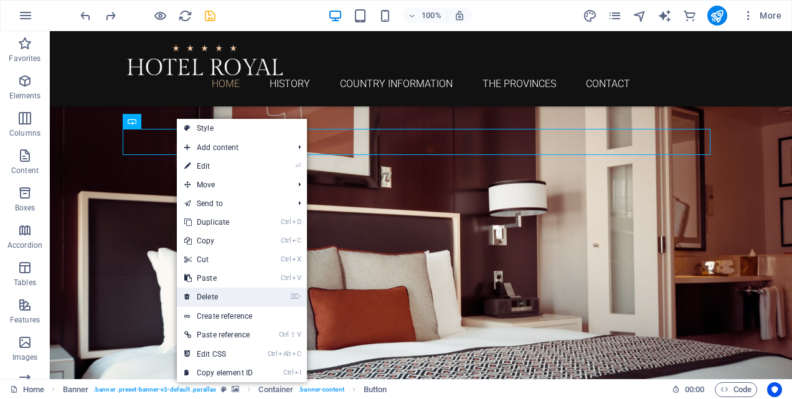
click at [209, 293] on link "⌦ Delete" at bounding box center [218, 297] width 83 height 19
